Goal: Find specific page/section: Find specific page/section

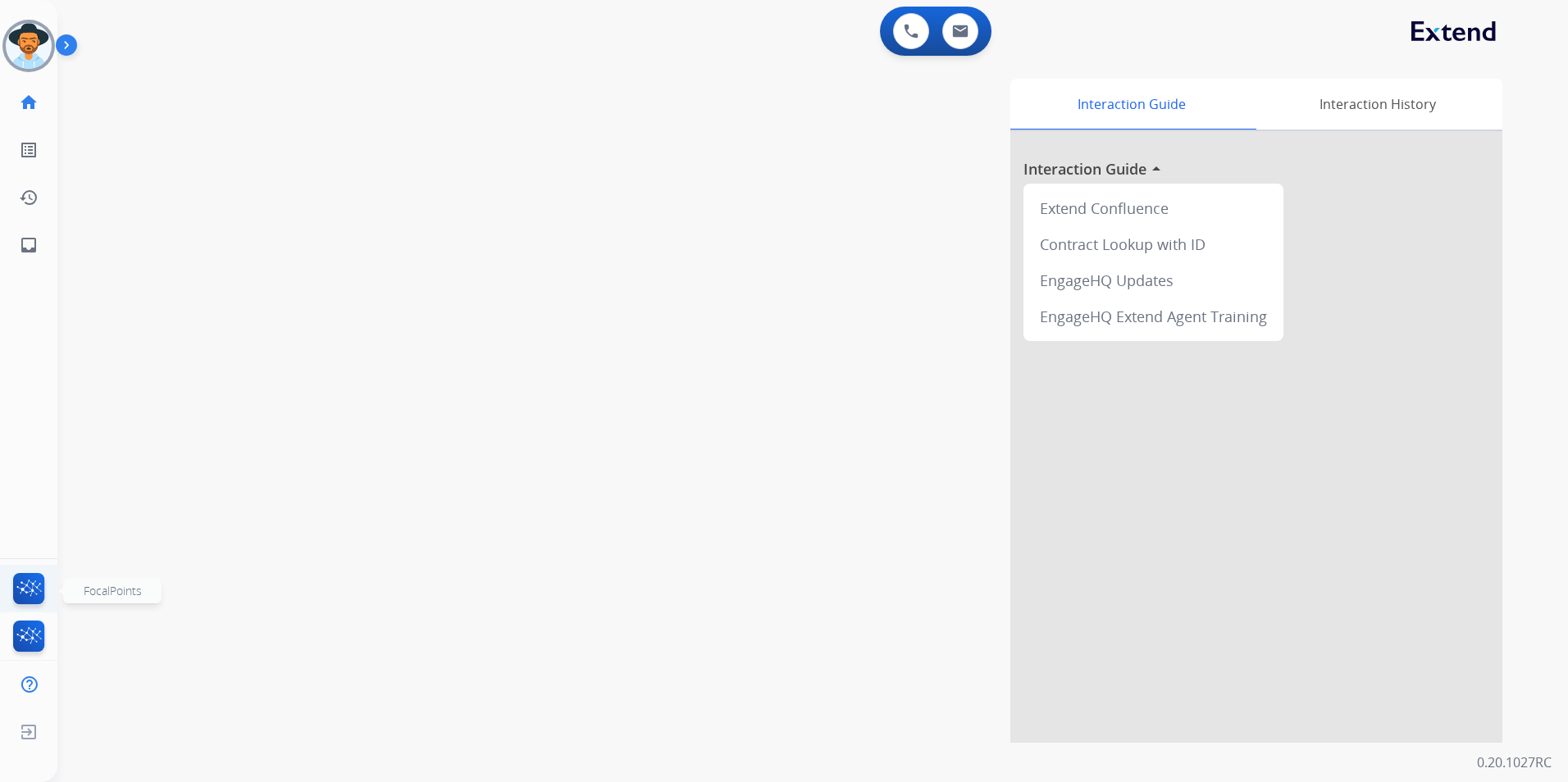
click at [22, 588] on img at bounding box center [29, 592] width 38 height 38
